Goal: Information Seeking & Learning: Find specific fact

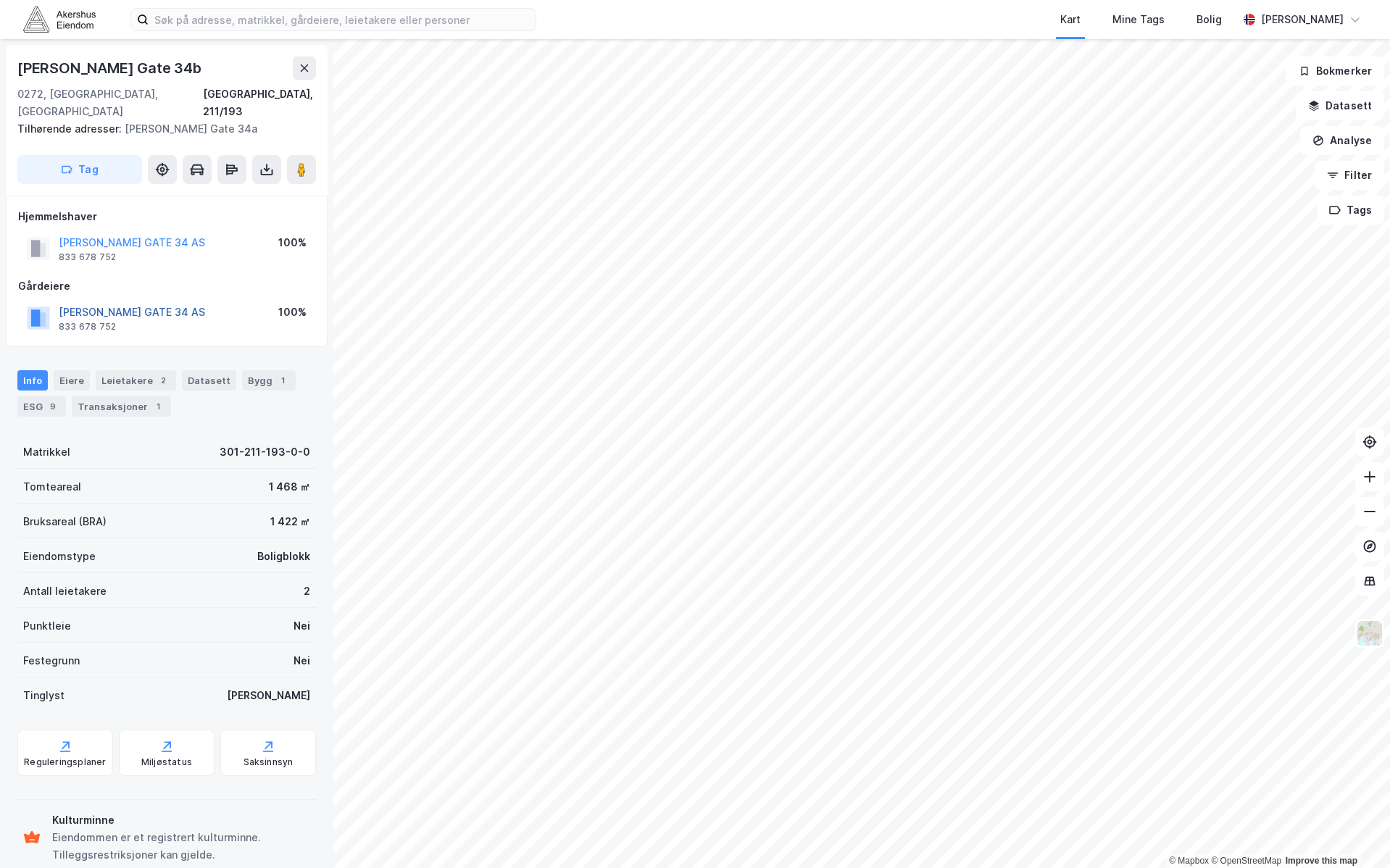
click at [0, 0] on button "[PERSON_NAME] GATE 34 AS" at bounding box center [0, 0] width 0 height 0
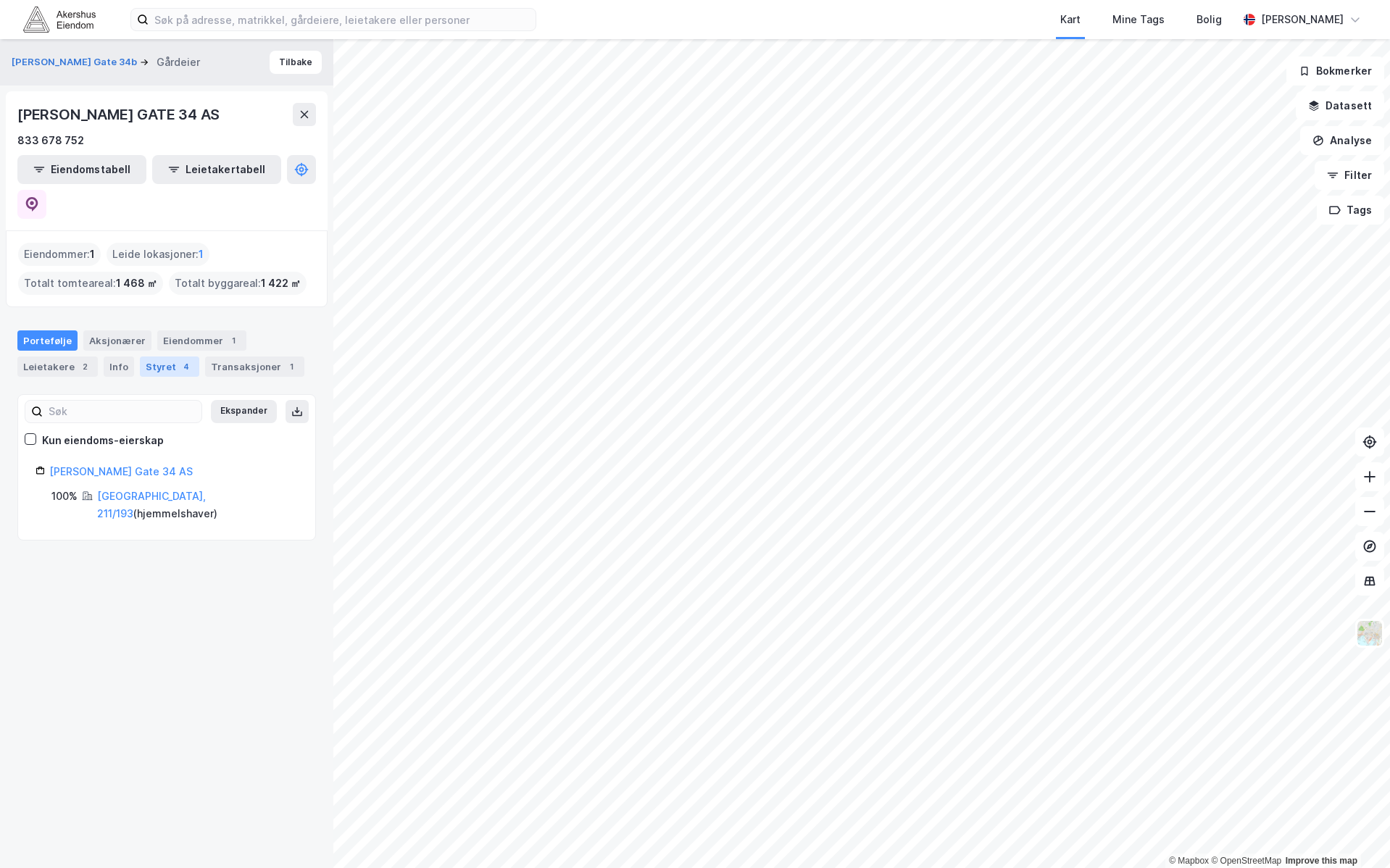
click at [168, 357] on div "Styret 4" at bounding box center [169, 367] width 60 height 20
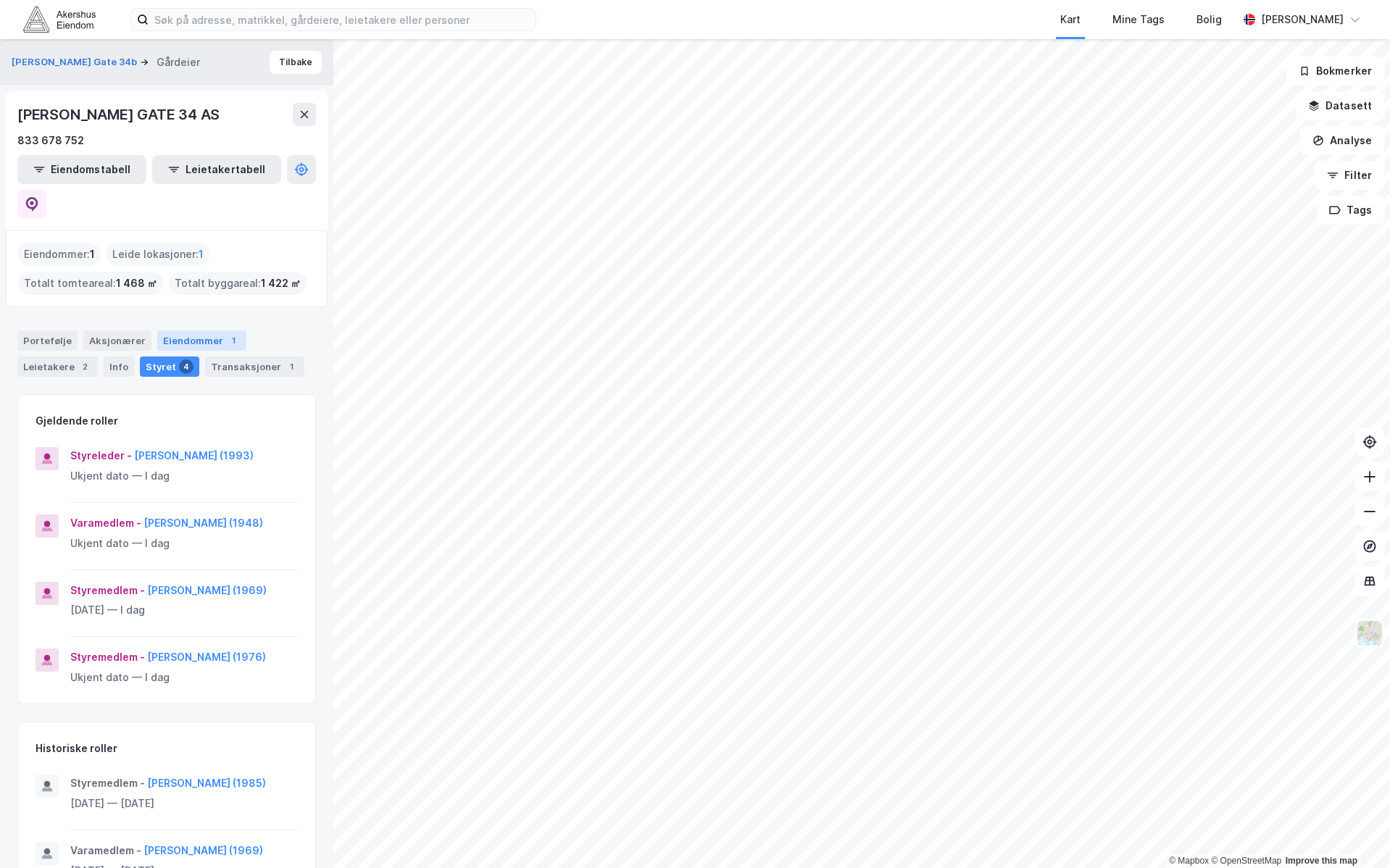
click at [226, 333] on div "1" at bounding box center [233, 340] width 14 height 14
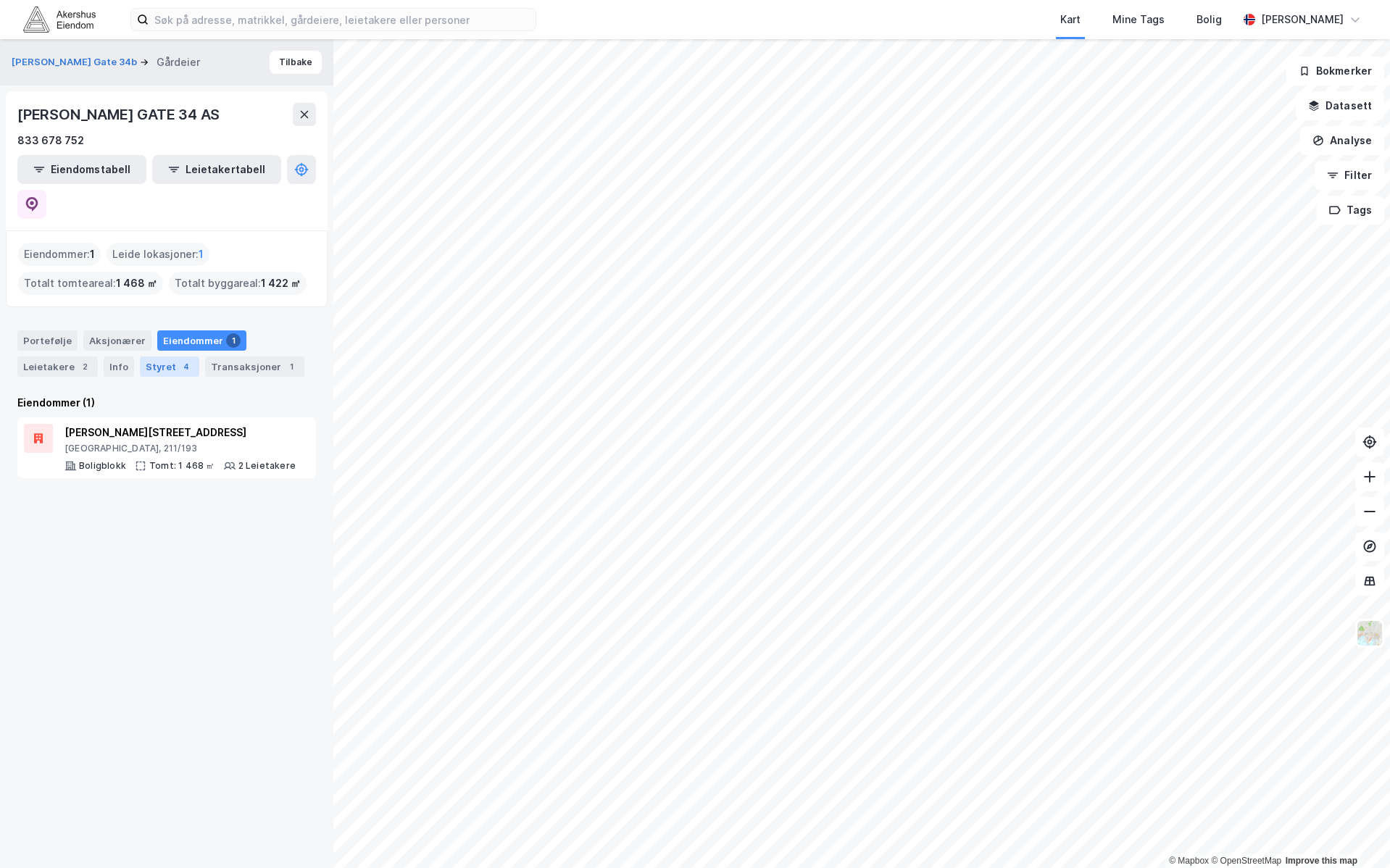
click at [151, 357] on div "Styret 4" at bounding box center [169, 367] width 60 height 20
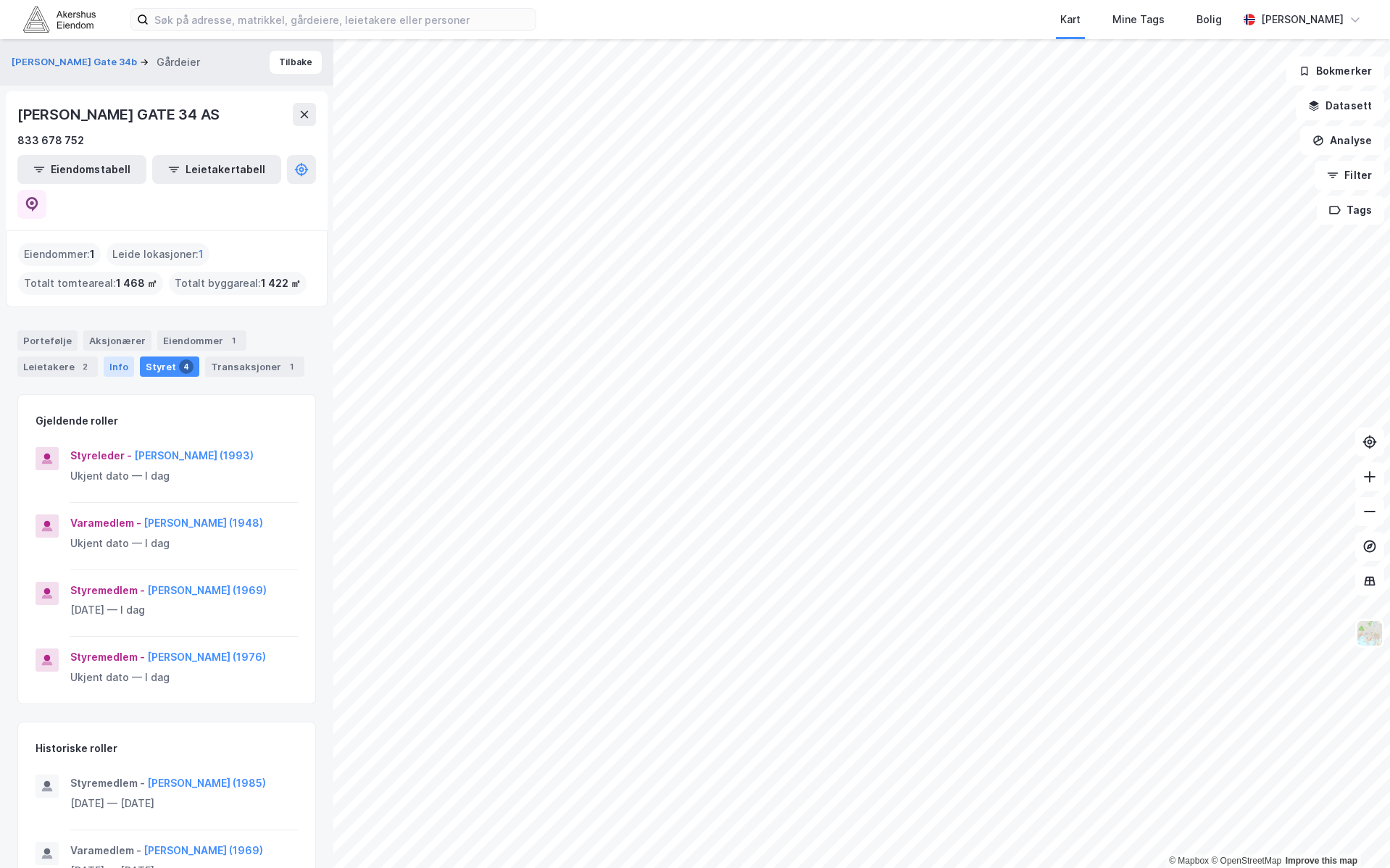
click at [115, 357] on div "Info" at bounding box center [118, 367] width 31 height 20
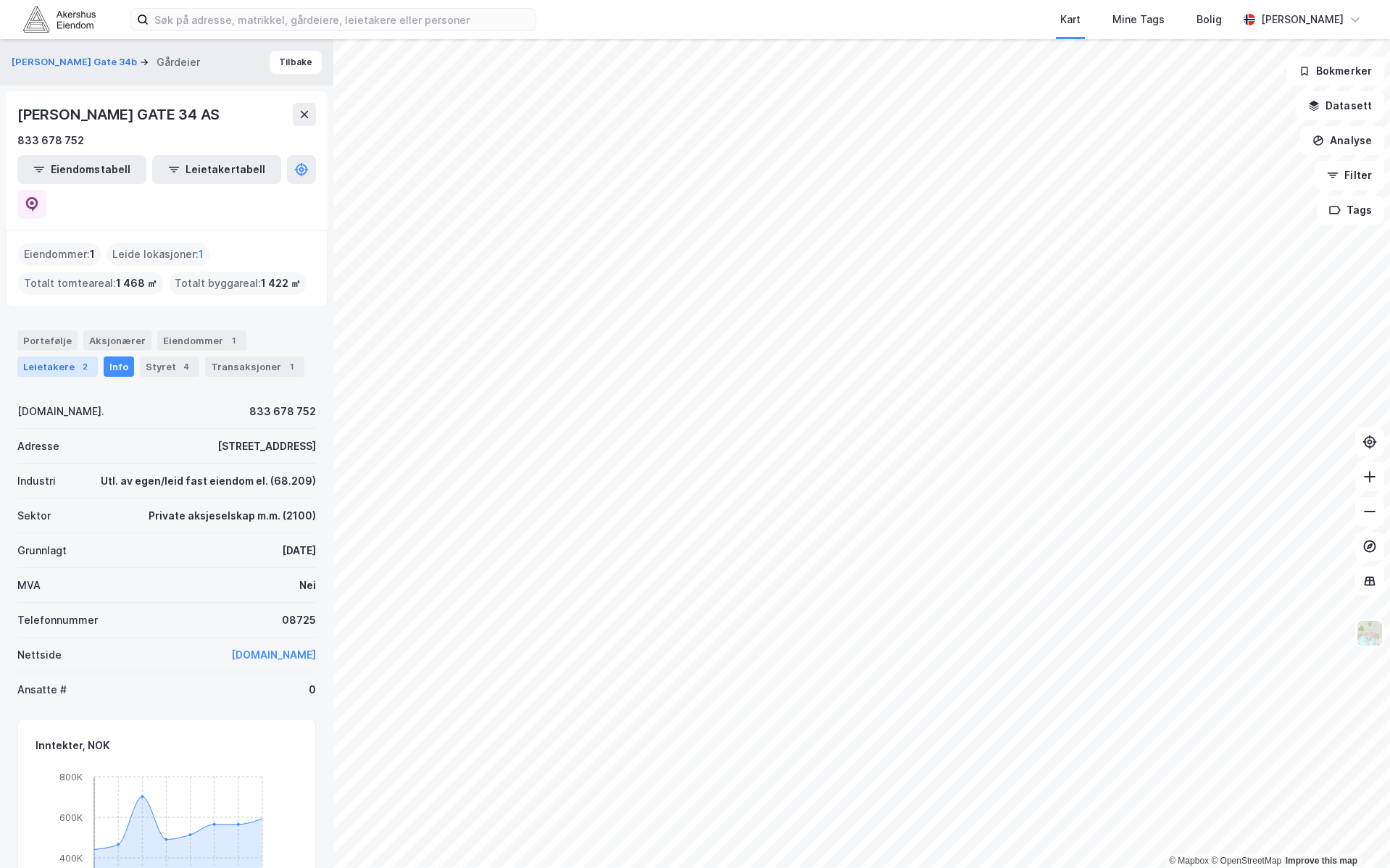
click at [52, 357] on div "Leietakere 2" at bounding box center [57, 367] width 81 height 20
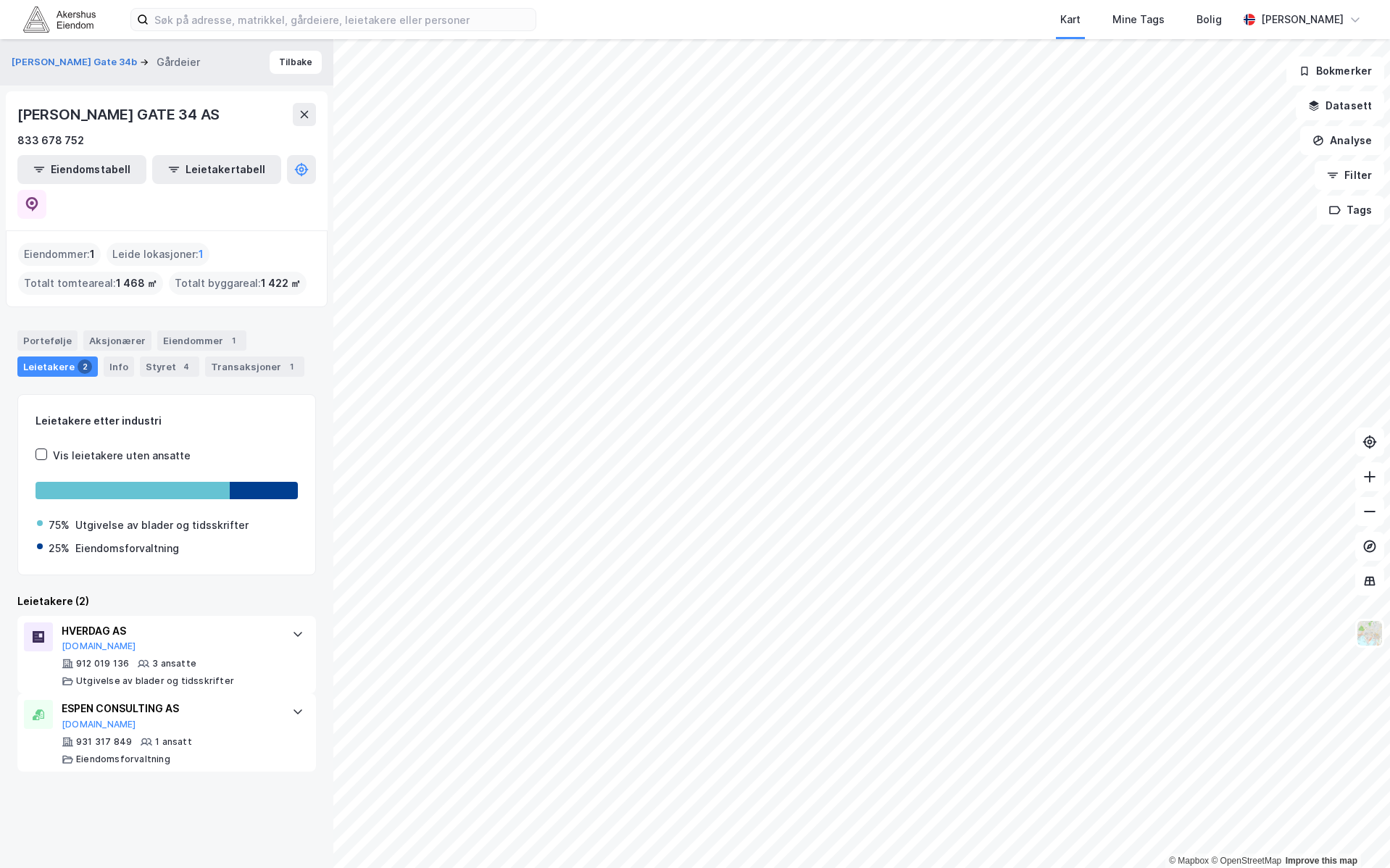
click at [167, 342] on div "Portefølje Aksjonærer Eiendommer 1 Leietakere 2 Info Styret 4 Transaksjoner 1" at bounding box center [166, 347] width 333 height 70
click at [169, 357] on div "Styret 4" at bounding box center [169, 367] width 60 height 20
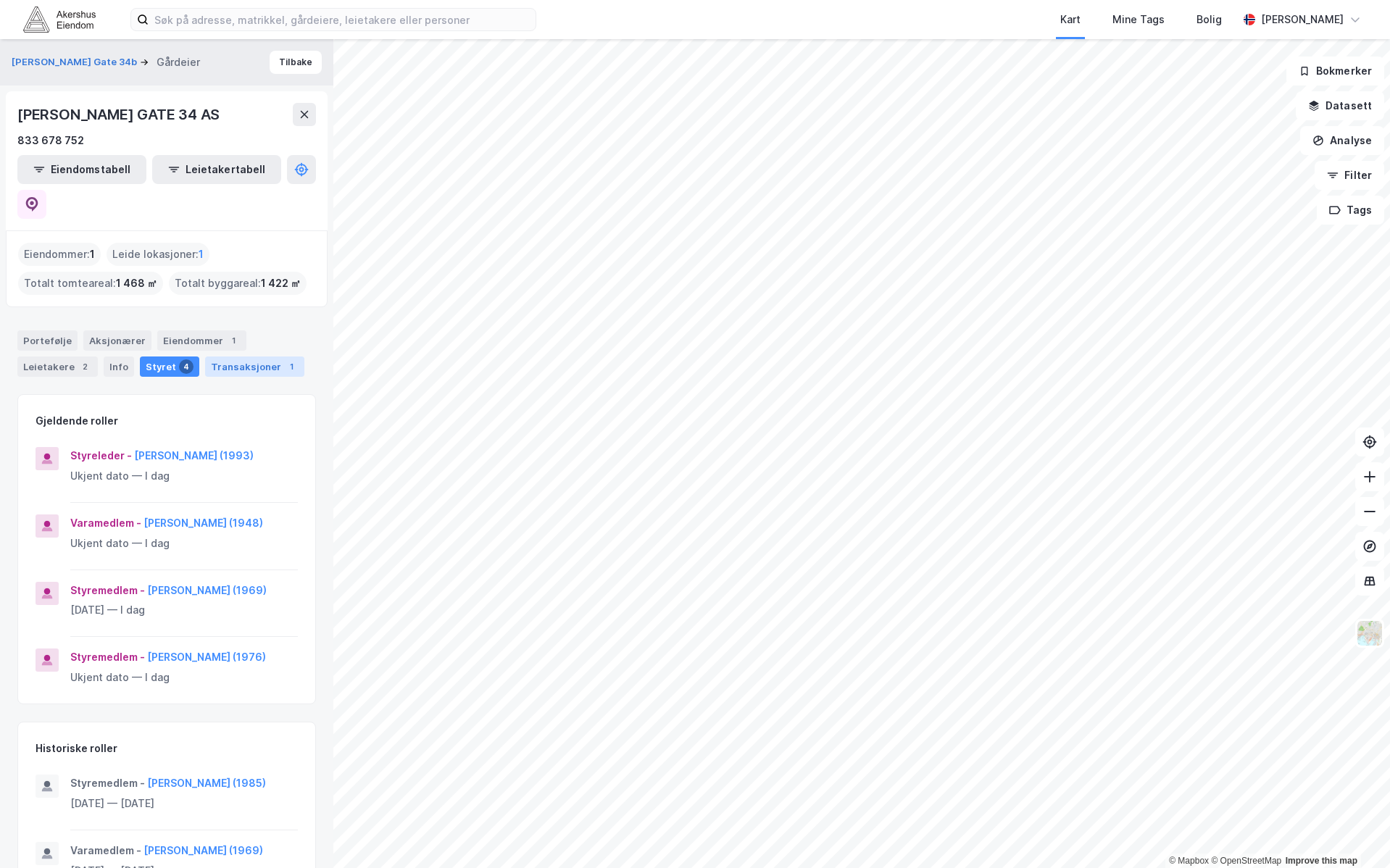
click at [226, 357] on div "Transaksjoner 1" at bounding box center [254, 367] width 100 height 20
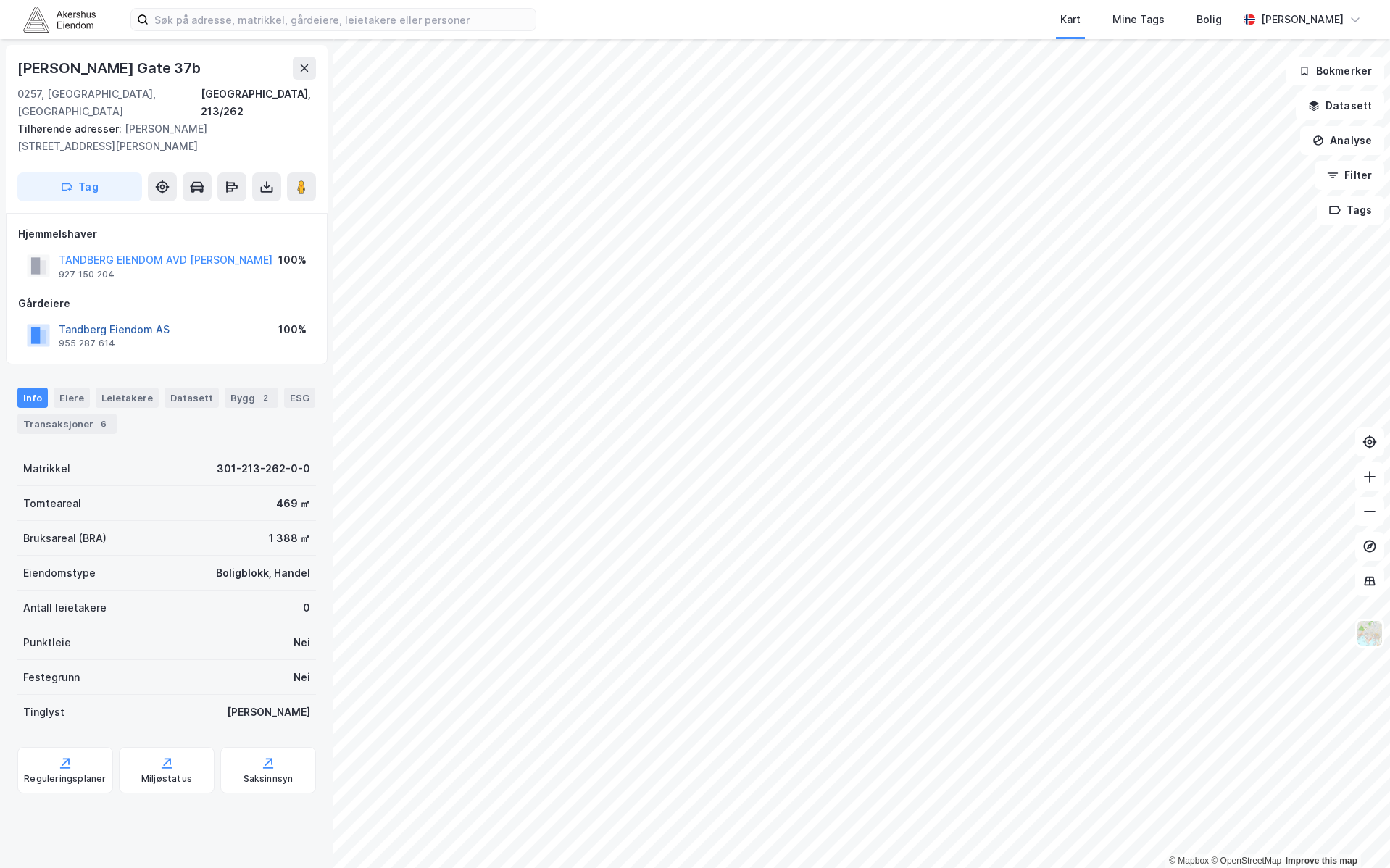
click at [0, 0] on button "Tandberg Eiendom AS" at bounding box center [0, 0] width 0 height 0
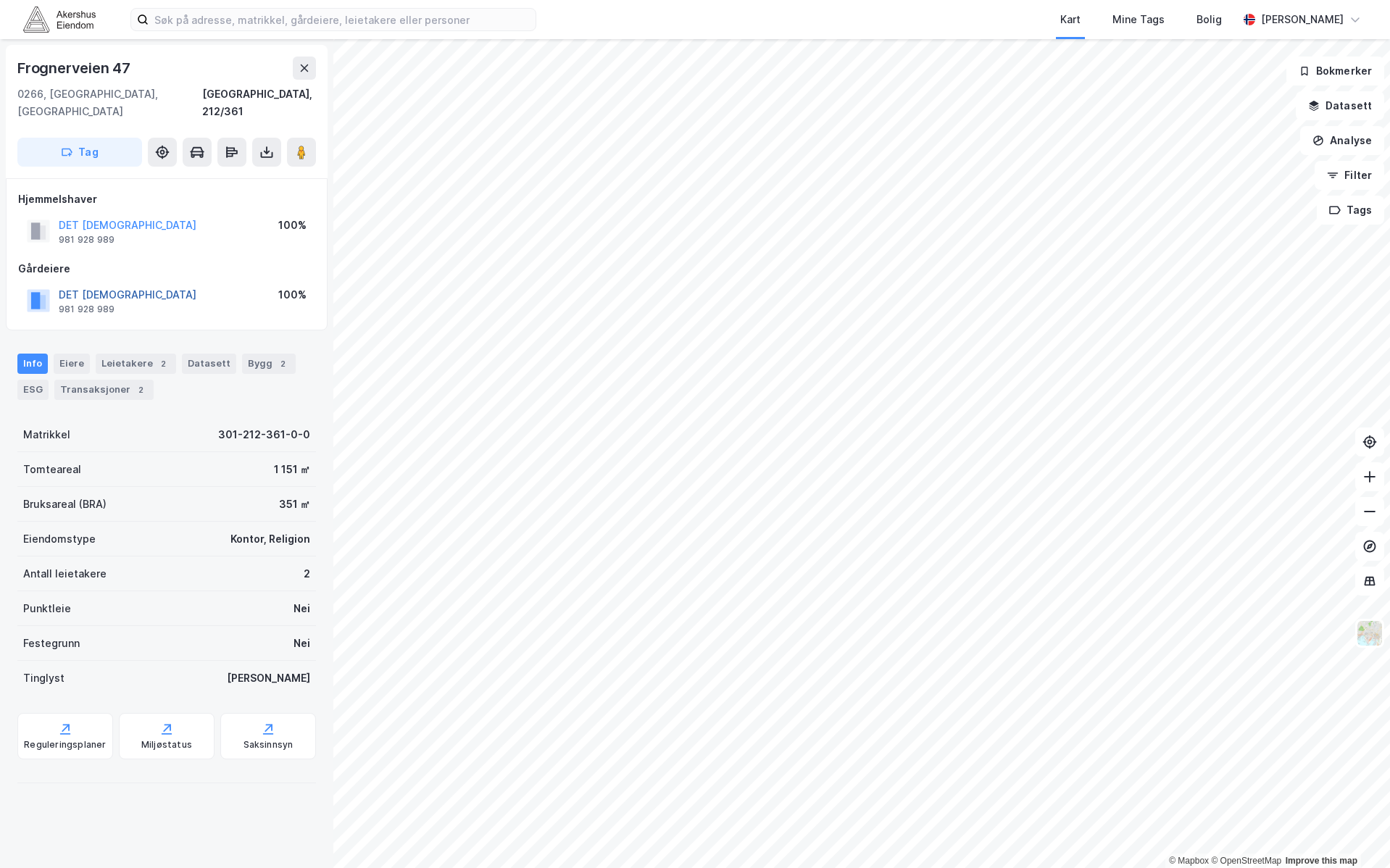
click at [0, 0] on button "DET [DEMOGRAPHIC_DATA]" at bounding box center [0, 0] width 0 height 0
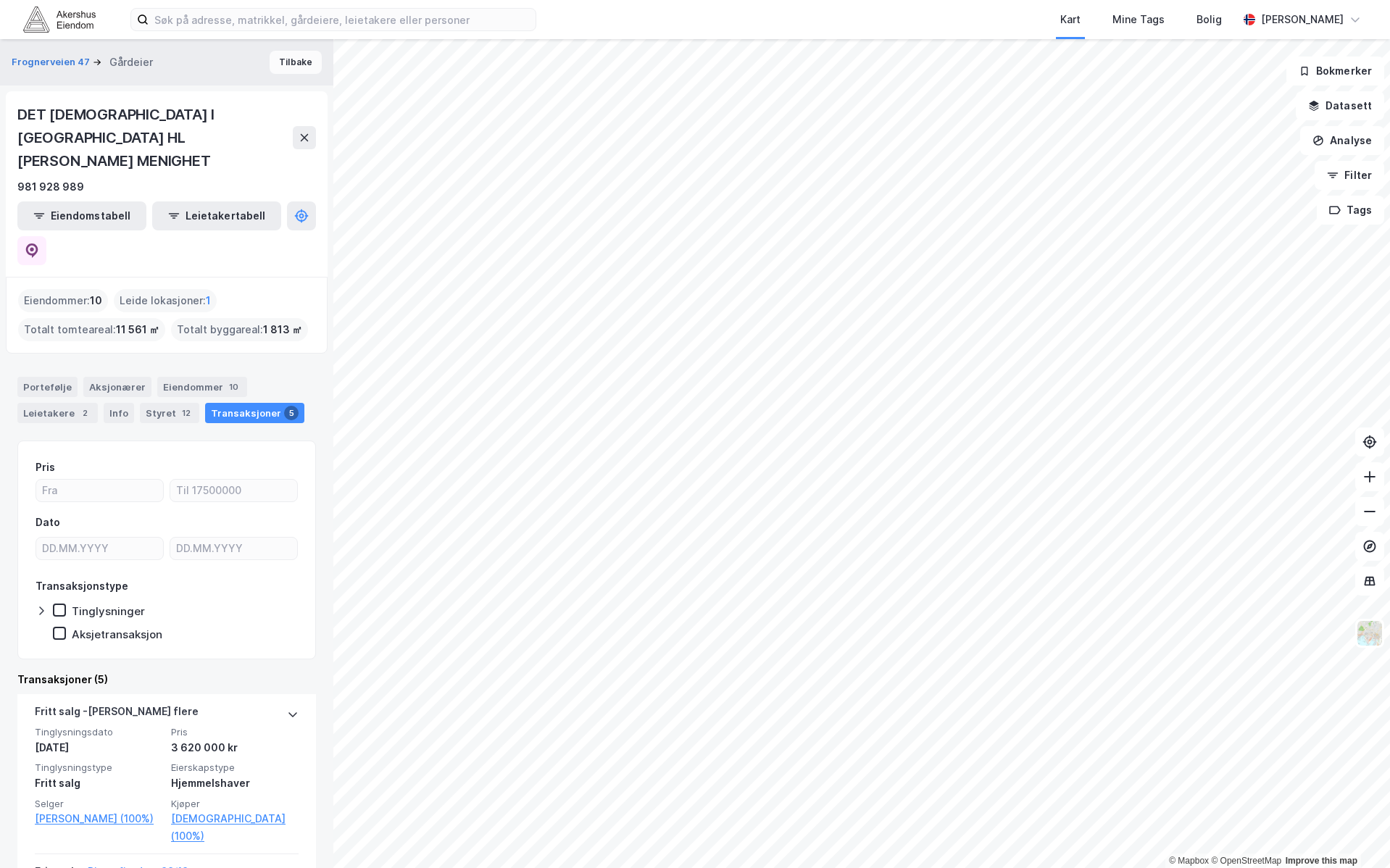
click at [270, 59] on button "Tilbake" at bounding box center [296, 63] width 53 height 24
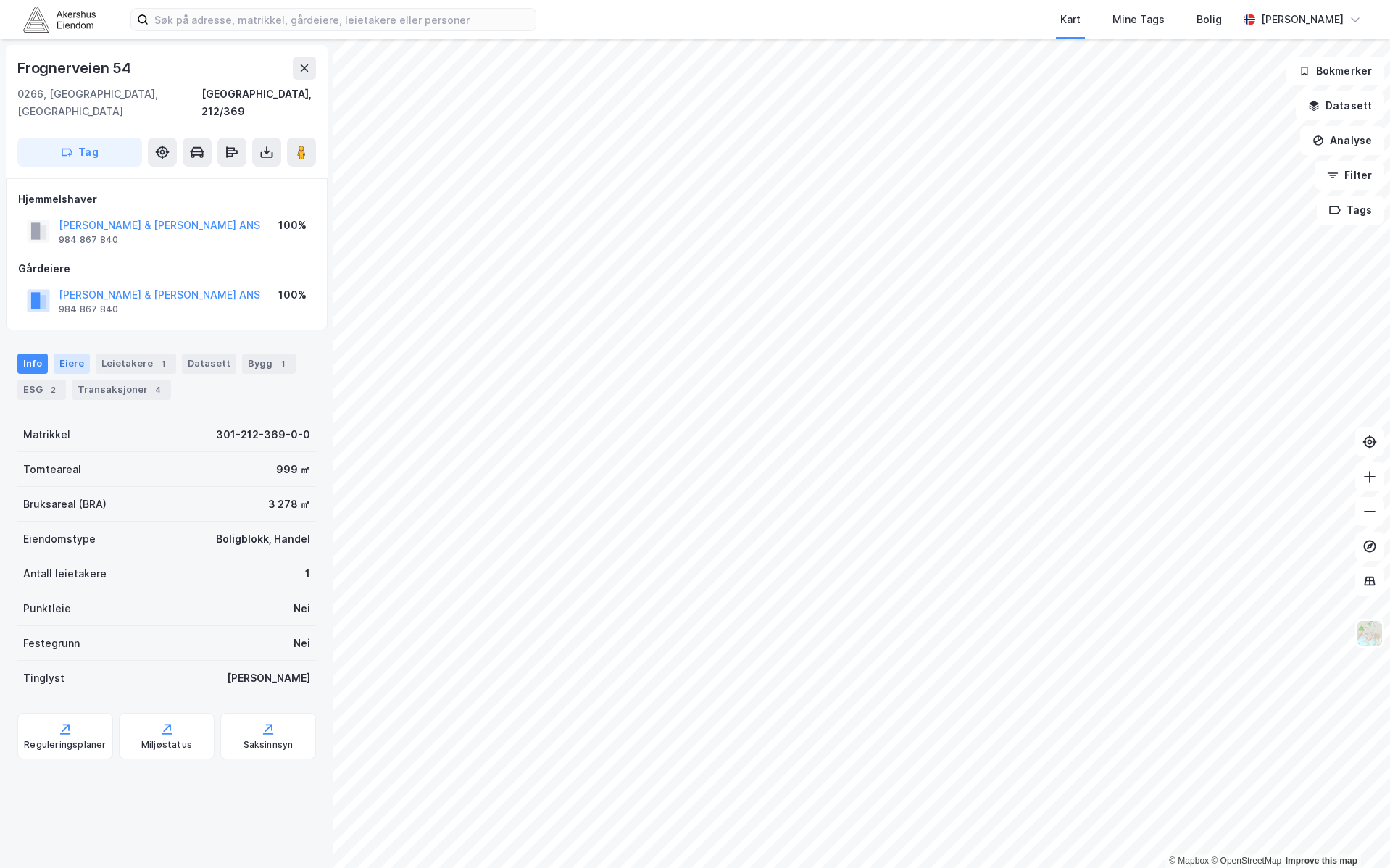
click at [71, 354] on div "Eiere" at bounding box center [71, 364] width 36 height 20
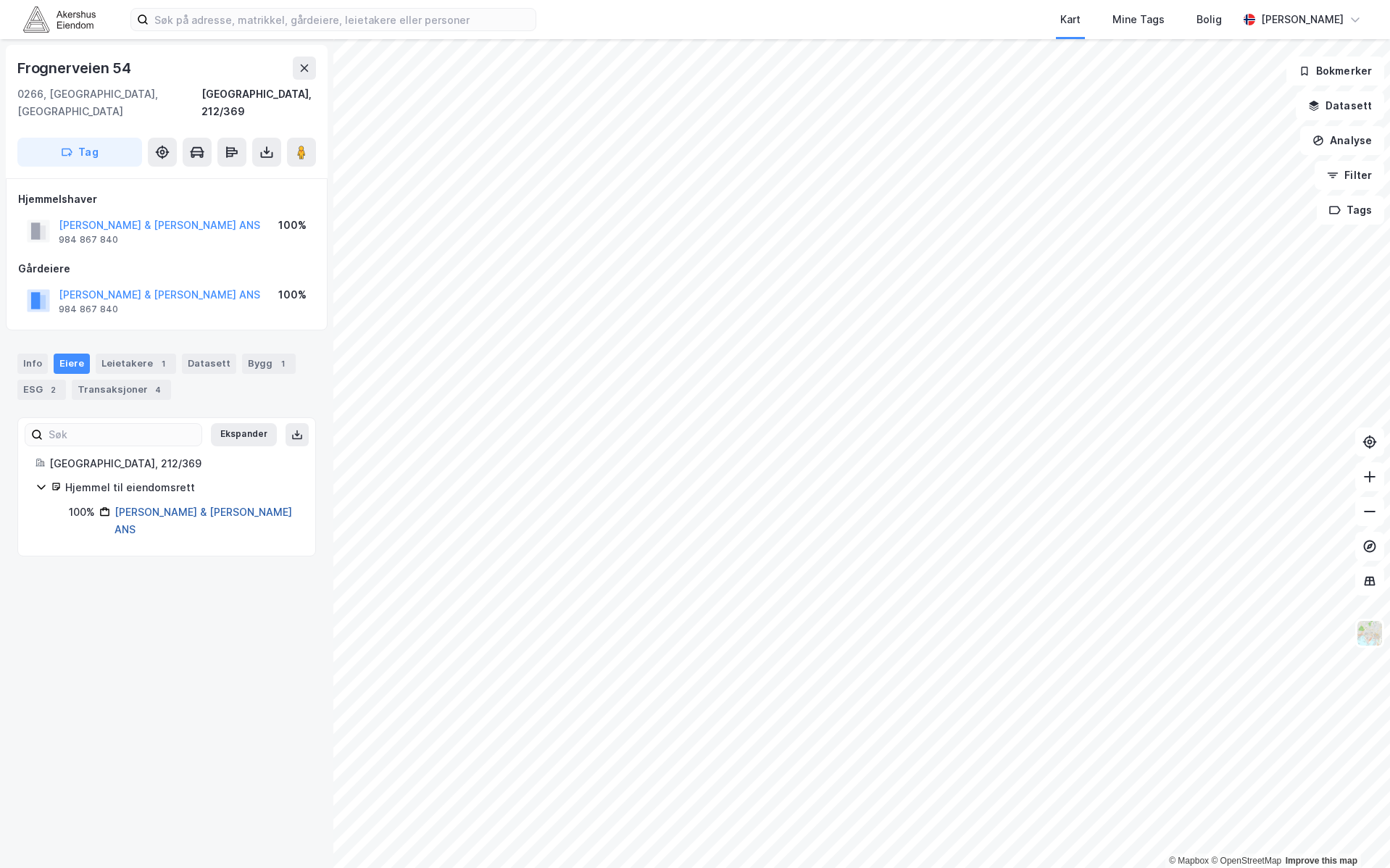
click at [122, 506] on link "[PERSON_NAME] & [PERSON_NAME] ANS" at bounding box center [203, 521] width 177 height 30
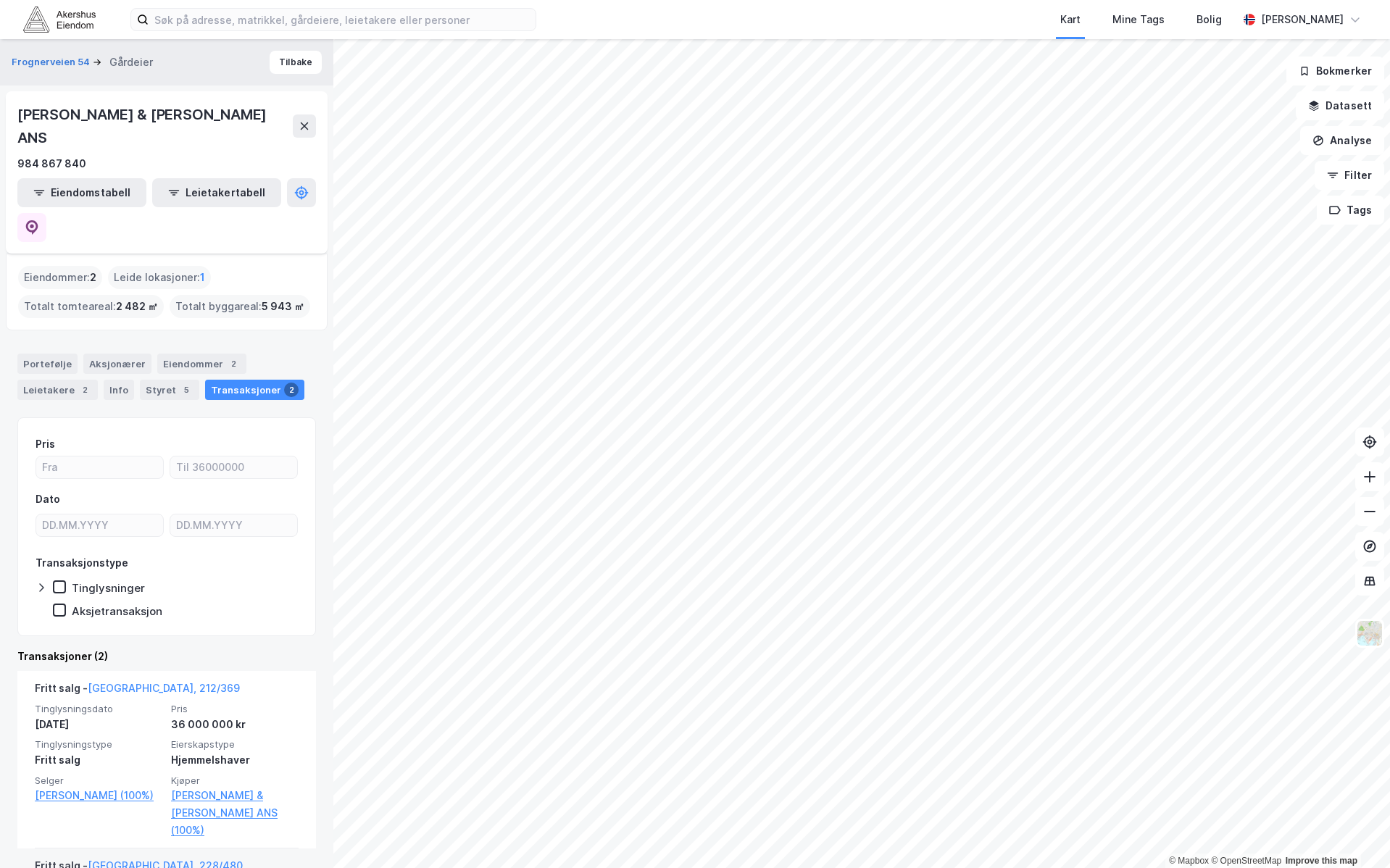
scroll to position [82, 0]
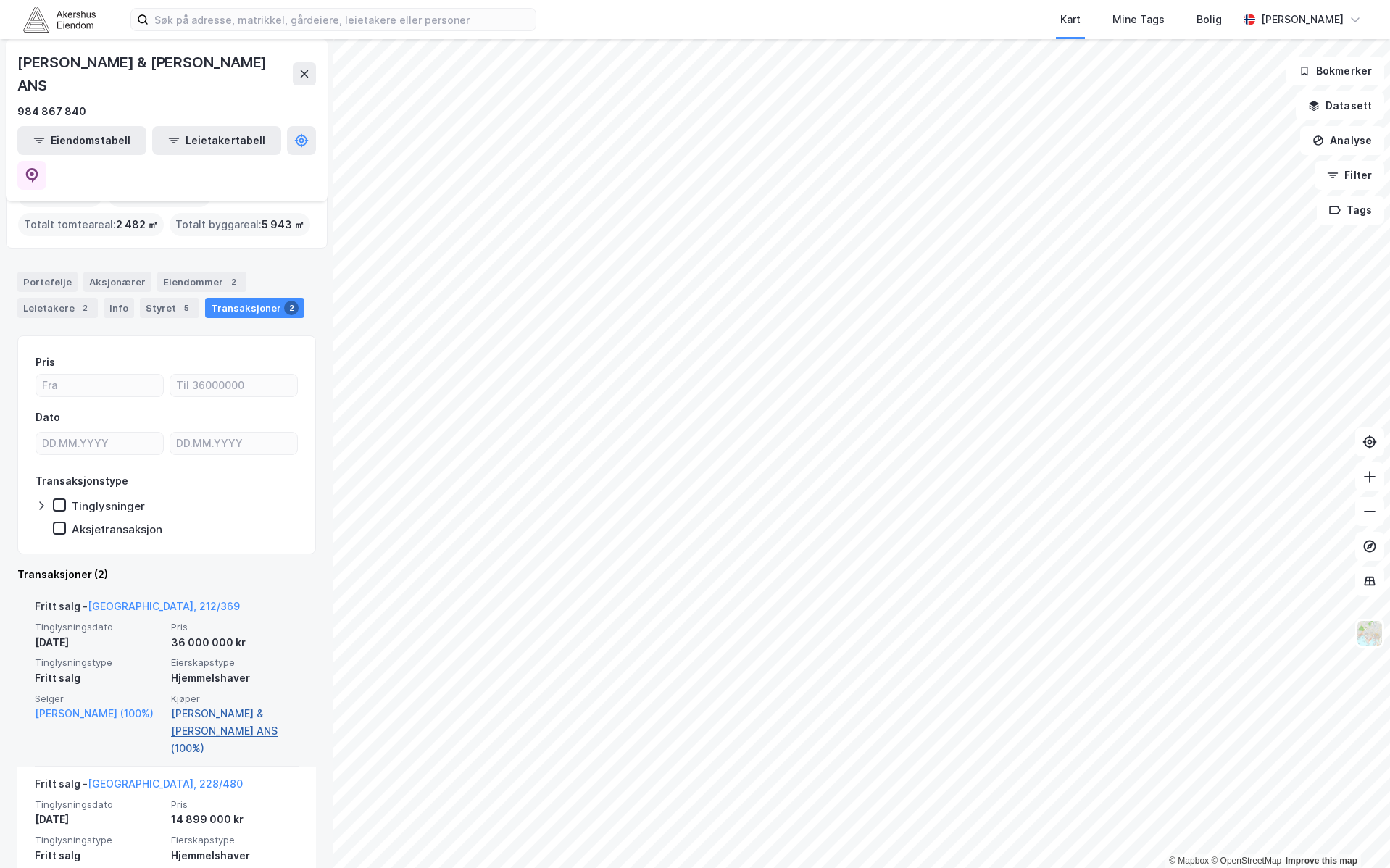
click at [198, 705] on link "[PERSON_NAME] & [PERSON_NAME] ANS (100%)" at bounding box center [235, 731] width 128 height 53
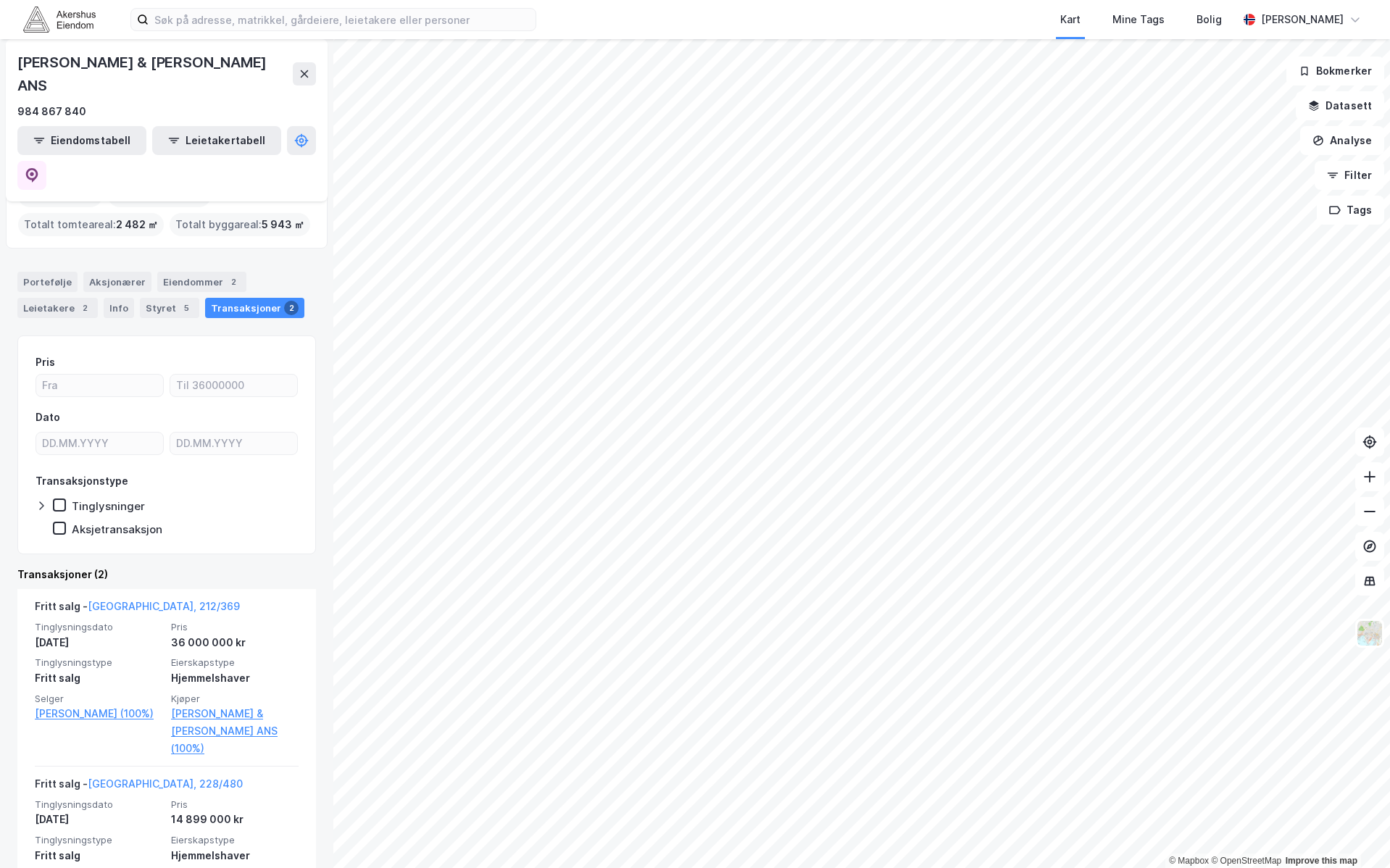
click at [192, 64] on div "[PERSON_NAME] & [PERSON_NAME] ANS" at bounding box center [155, 74] width 275 height 46
click at [192, 64] on div "[PERSON_NAME] & [PERSON_NAME] ANS" at bounding box center [155, 74] width 275 height 46
copy div "[PERSON_NAME] & [PERSON_NAME] ANS"
click at [210, 53] on div "[PERSON_NAME] & [PERSON_NAME] ANS" at bounding box center [155, 74] width 275 height 46
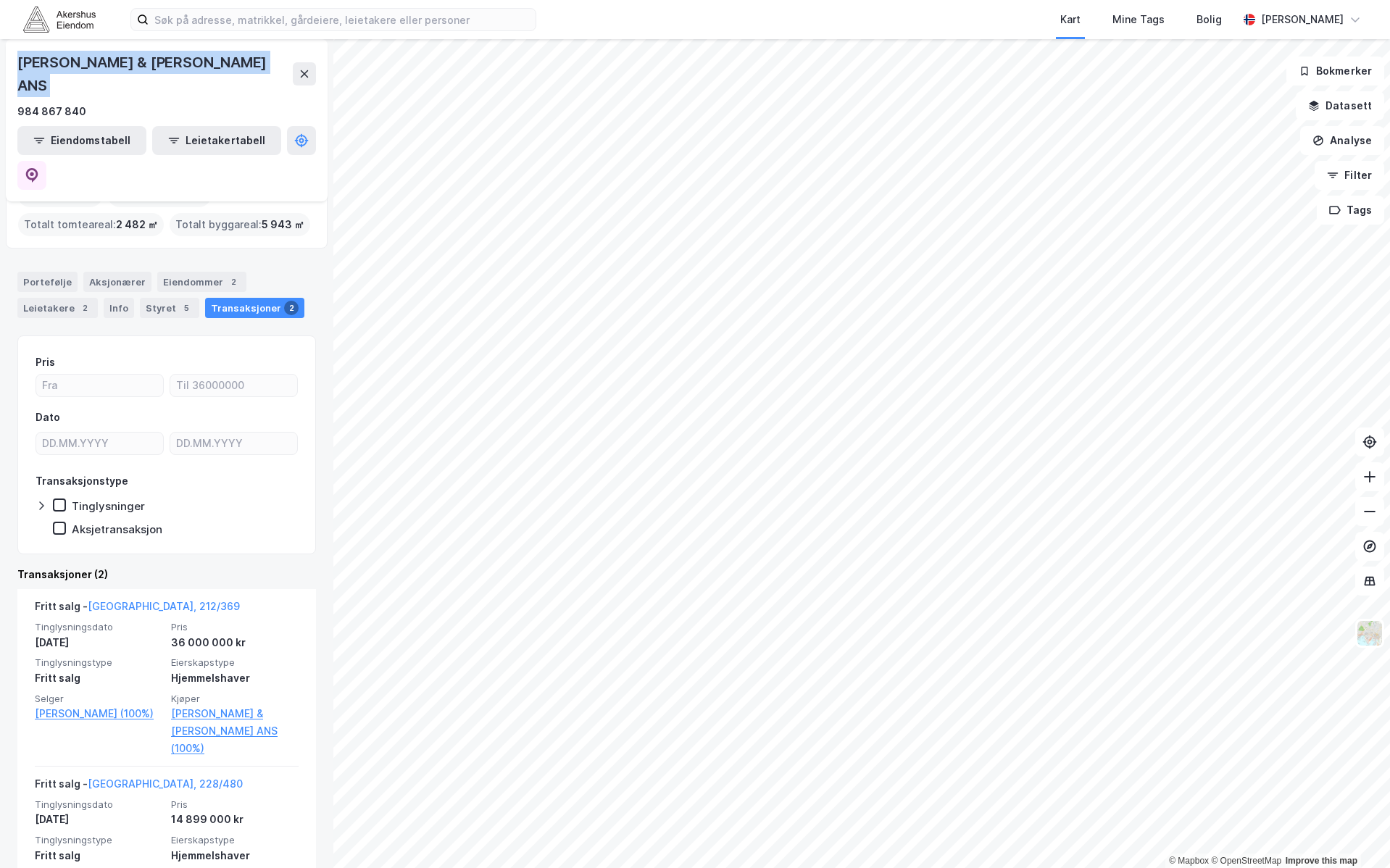
click at [129, 56] on div "[PERSON_NAME] & [PERSON_NAME] ANS" at bounding box center [155, 74] width 275 height 46
click at [220, 271] on div "Eiendommer 2" at bounding box center [202, 281] width 89 height 20
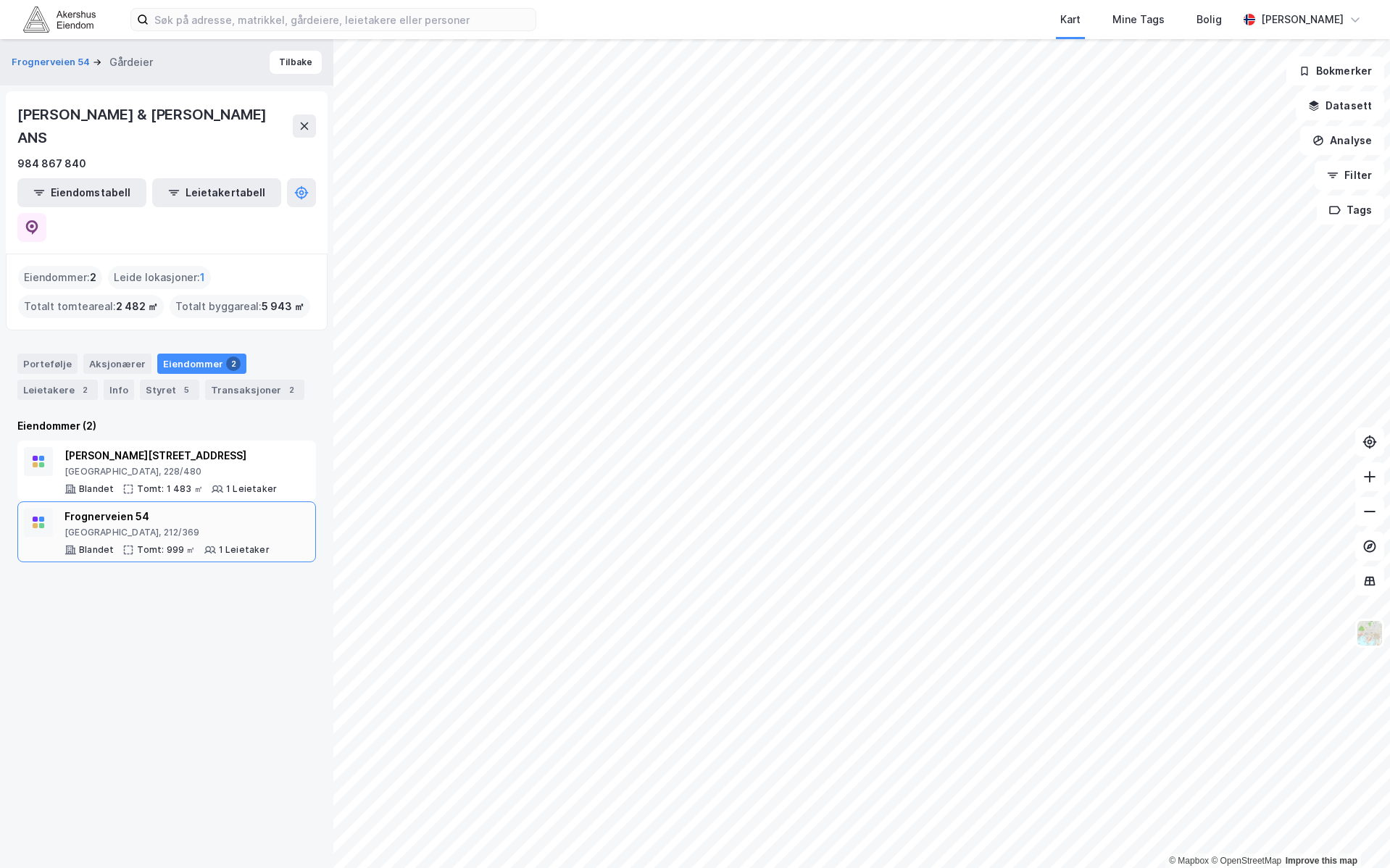
click at [213, 508] on div "Frognerveien 54" at bounding box center [166, 517] width 205 height 17
